Goal: Check status: Check status

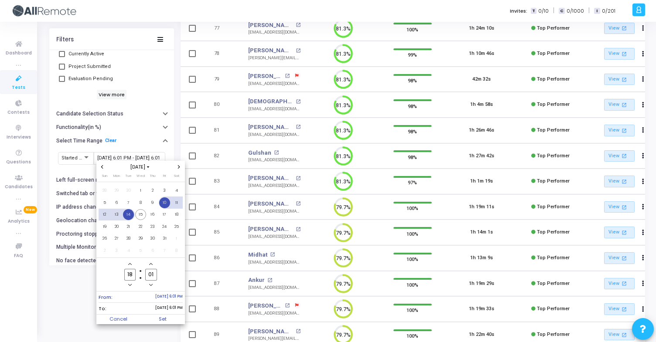
click at [131, 217] on span "14" at bounding box center [128, 214] width 11 height 11
click at [141, 216] on span "15" at bounding box center [140, 214] width 11 height 11
click at [170, 317] on span "Set" at bounding box center [162, 320] width 44 height 10
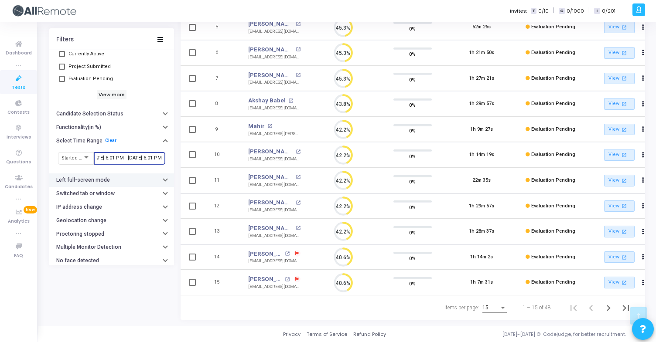
click at [133, 184] on button "Left full-screen mode" at bounding box center [111, 181] width 125 height 14
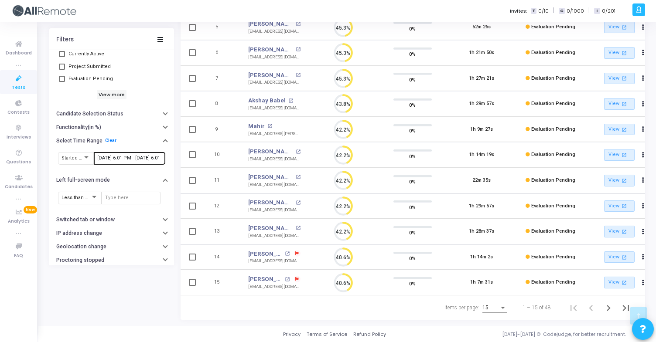
click at [118, 157] on input "[DATE] 6:01 PM - [DATE] 6:01 PM" at bounding box center [129, 158] width 65 height 5
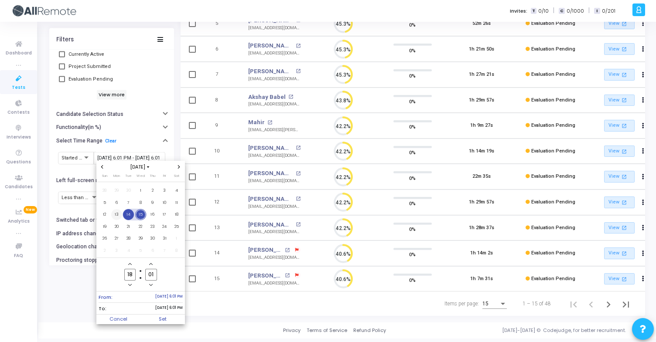
click at [119, 215] on span "13" at bounding box center [116, 214] width 11 height 11
click at [136, 217] on span "15" at bounding box center [140, 214] width 11 height 11
click at [163, 319] on span "Set" at bounding box center [162, 320] width 44 height 10
type input "[DATE] 6:01 PM - [DATE] 6:01 PM"
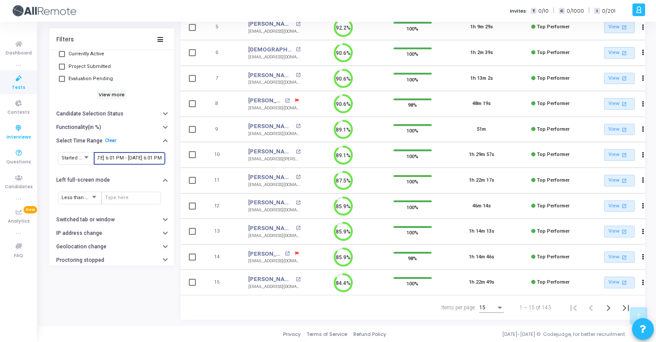
click at [21, 125] on icon at bounding box center [19, 128] width 18 height 11
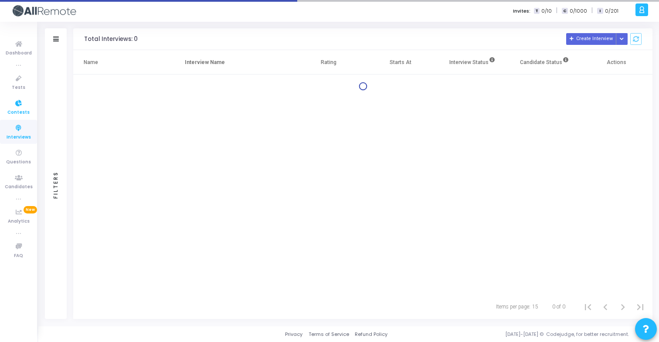
click at [20, 111] on span "Contests" at bounding box center [18, 112] width 22 height 7
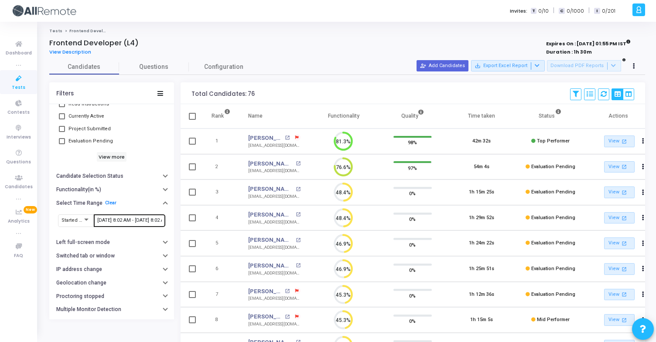
click at [143, 222] on input "10/14/2025, 8:02 AM - 10/15/2025, 8:02 AM" at bounding box center [129, 220] width 65 height 5
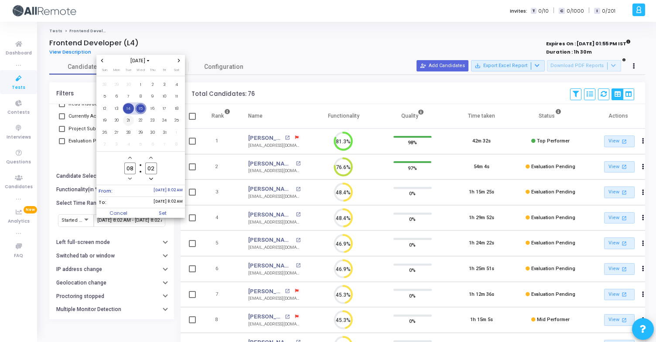
click at [130, 115] on td "21" at bounding box center [129, 121] width 12 height 12
click at [130, 110] on span "14" at bounding box center [128, 108] width 11 height 11
click at [139, 111] on span "15" at bounding box center [140, 108] width 11 height 11
click at [163, 216] on span "Set" at bounding box center [162, 213] width 44 height 10
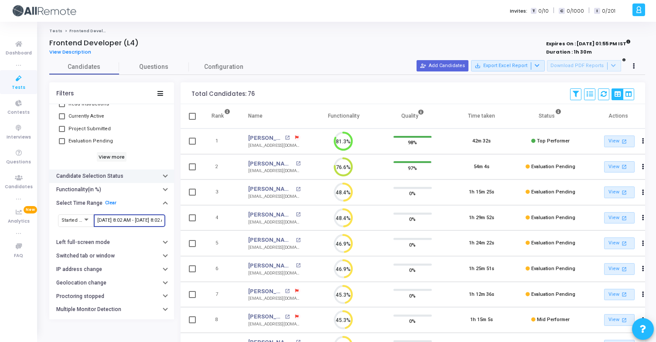
click at [85, 174] on h6 "Candidate Selection Status" at bounding box center [89, 176] width 67 height 7
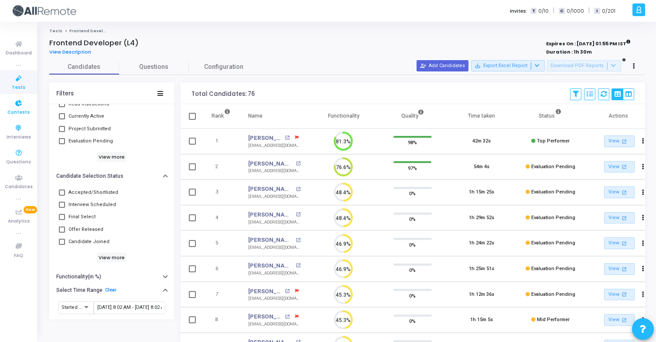
click at [20, 106] on icon at bounding box center [19, 103] width 18 height 11
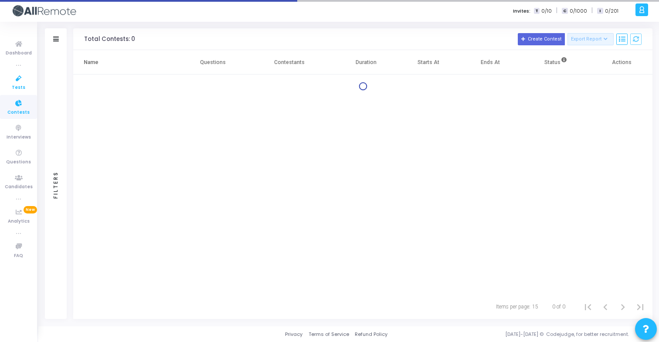
click at [18, 88] on span "Tests" at bounding box center [19, 87] width 14 height 7
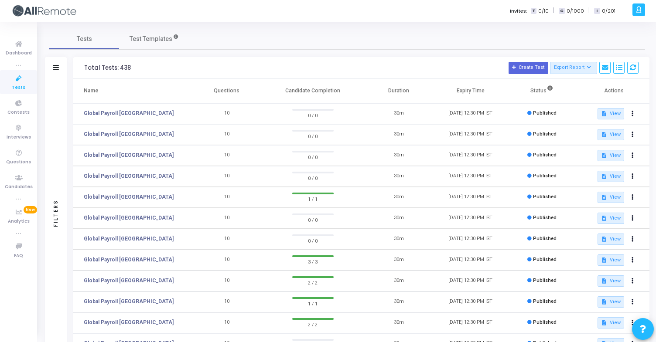
scroll to position [122, 0]
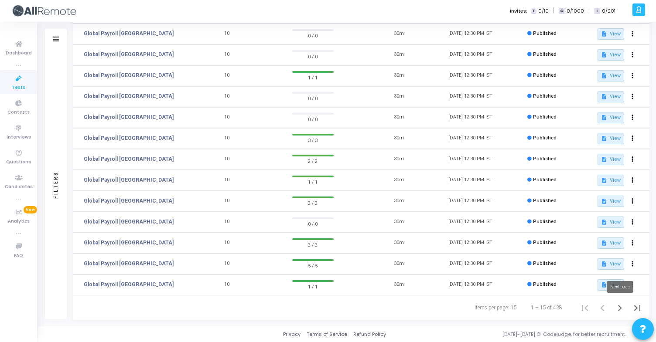
click at [615, 307] on icon "Next page" at bounding box center [619, 308] width 12 height 12
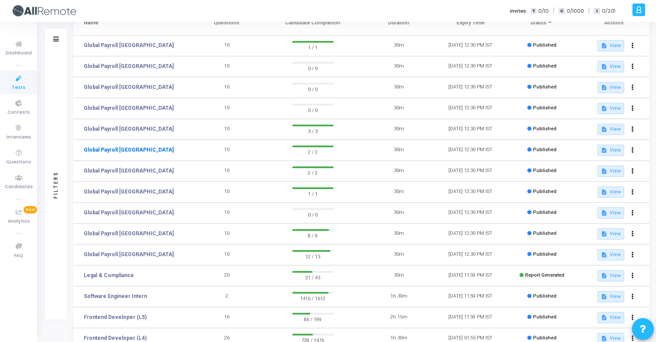
scroll to position [122, 0]
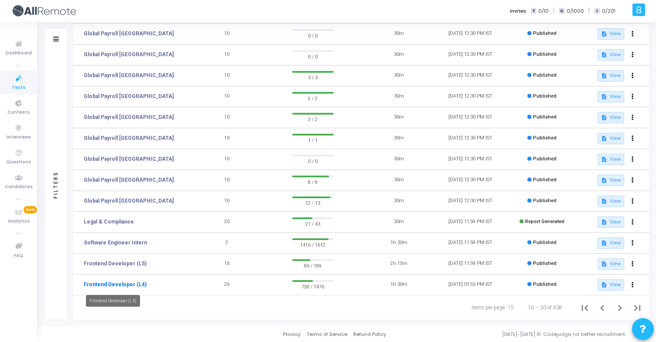
click at [126, 285] on link "Frontend Developer (L4)" at bounding box center [115, 285] width 63 height 8
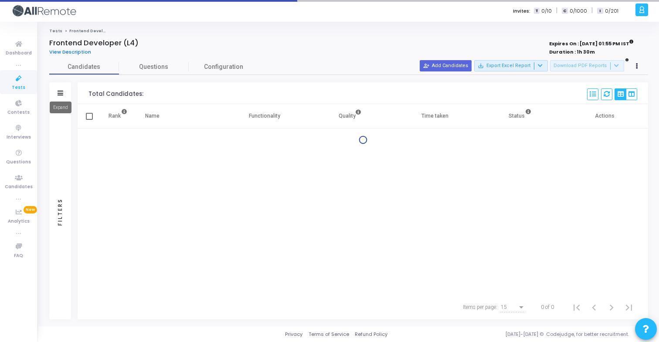
click at [61, 92] on icon at bounding box center [61, 93] width 6 height 5
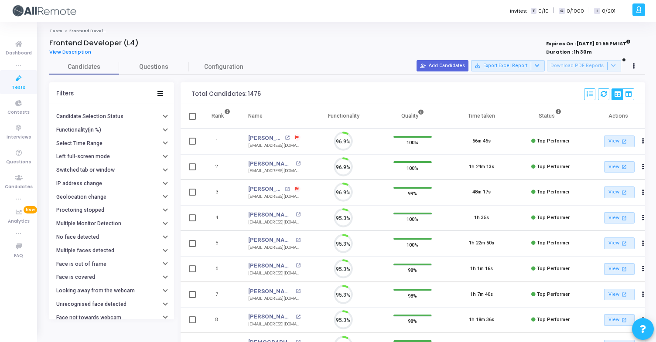
scroll to position [4, 4]
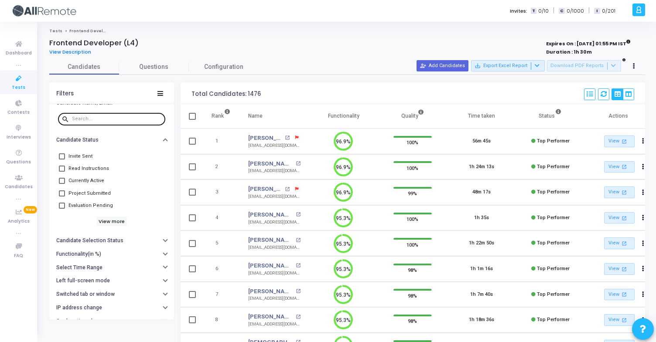
click at [104, 122] on div at bounding box center [117, 119] width 90 height 14
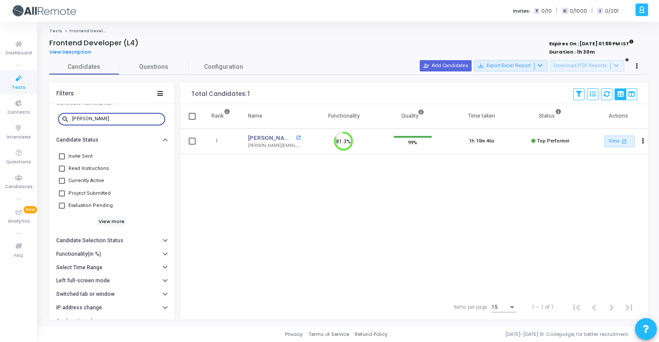
type input "shivam goel"
click at [296, 139] on mat-icon "open_in_new" at bounding box center [298, 138] width 5 height 5
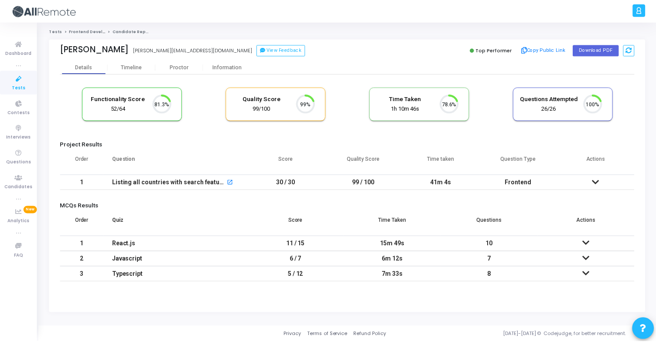
scroll to position [18, 22]
click at [234, 68] on div "Information" at bounding box center [228, 67] width 48 height 7
